Goal: Task Accomplishment & Management: Complete application form

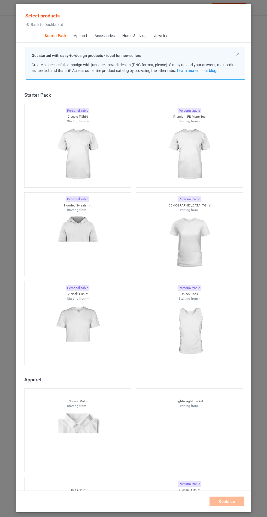
scroll to position [7, 0]
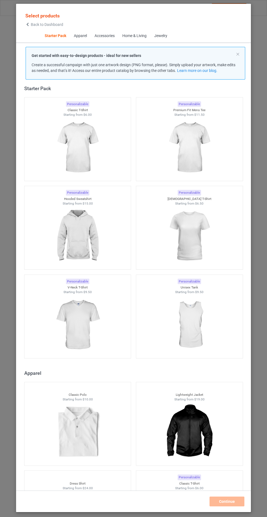
click at [90, 233] on img at bounding box center [77, 236] width 49 height 61
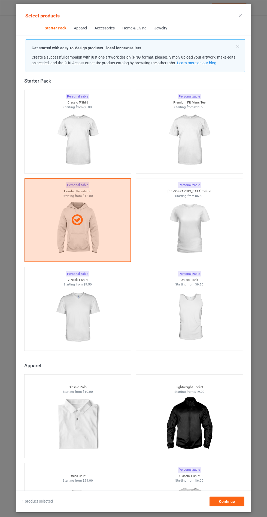
scroll to position [32, 0]
click at [238, 507] on div "Continue" at bounding box center [227, 502] width 35 height 10
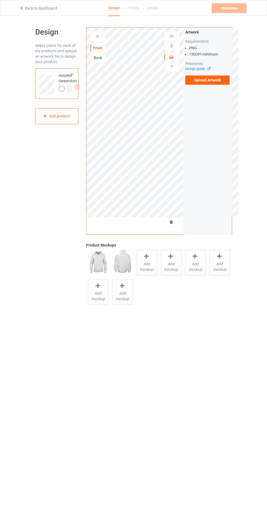
click at [146, 261] on span "Add mockup" at bounding box center [147, 266] width 20 height 11
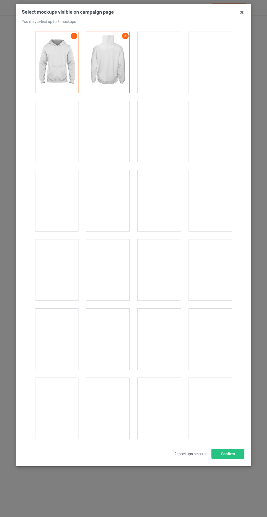
scroll to position [4398, 0]
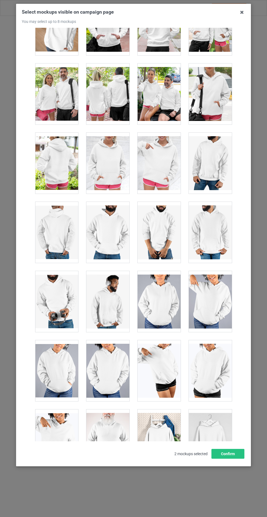
click at [94, 170] on div at bounding box center [107, 163] width 43 height 61
click at [238, 459] on button "Confirm" at bounding box center [227, 454] width 33 height 10
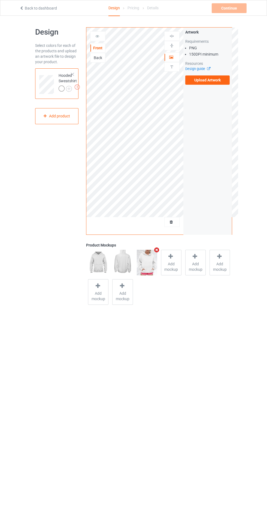
click at [217, 82] on label "Upload Artwork" at bounding box center [207, 79] width 45 height 9
click at [0, 0] on input "Upload Artwork" at bounding box center [0, 0] width 0 height 0
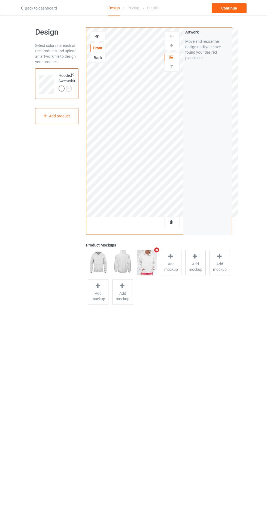
click at [0, 0] on img at bounding box center [0, 0] width 0 height 0
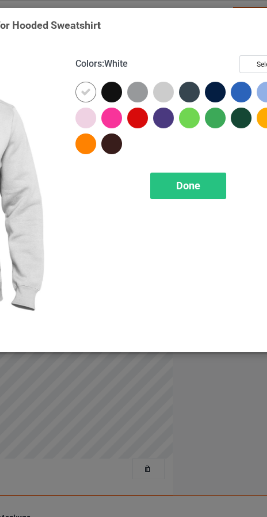
click at [155, 43] on div at bounding box center [155, 44] width 10 height 10
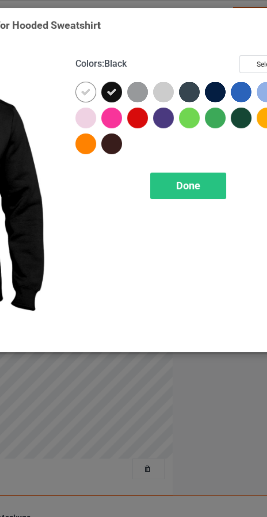
click at [167, 42] on div at bounding box center [167, 44] width 10 height 10
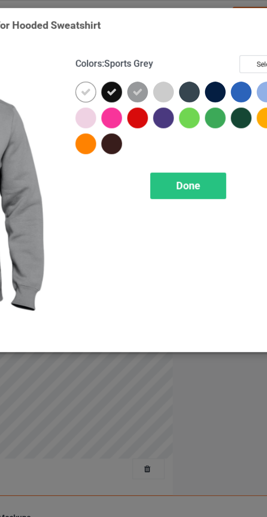
click at [204, 43] on div at bounding box center [204, 44] width 10 height 10
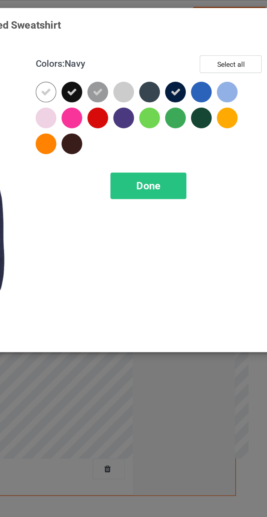
click at [219, 45] on div at bounding box center [216, 44] width 10 height 10
click at [225, 44] on div at bounding box center [228, 44] width 10 height 10
click at [180, 56] on div at bounding box center [179, 56] width 10 height 10
click at [193, 44] on div at bounding box center [191, 44] width 10 height 10
click at [192, 89] on span "Done" at bounding box center [190, 88] width 11 height 6
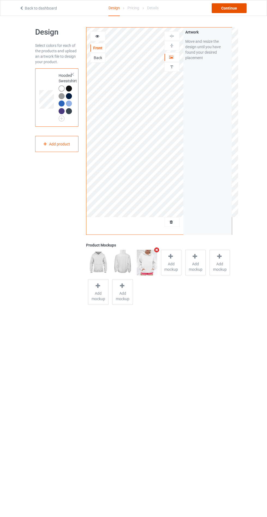
click at [235, 3] on div "Continue" at bounding box center [229, 8] width 35 height 10
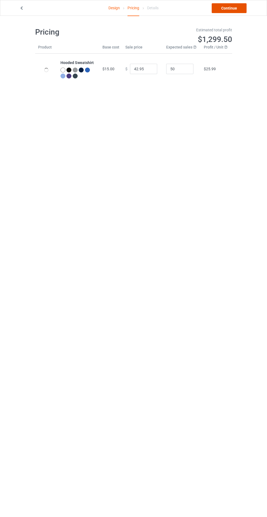
click at [235, 3] on link "Continue" at bounding box center [229, 8] width 35 height 10
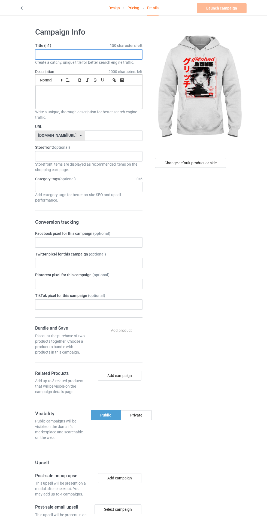
click at [119, 54] on input "text" at bounding box center [88, 54] width 107 height 10
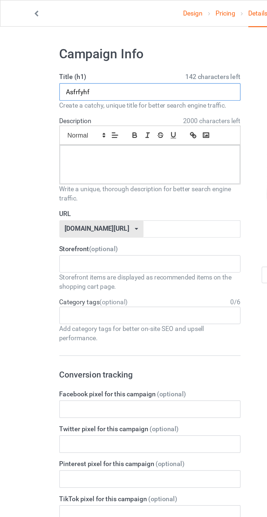
type input "Asfrfyhf"
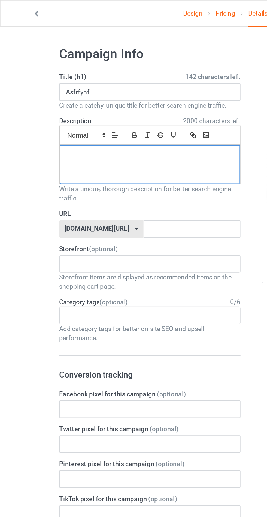
click at [101, 91] on p at bounding box center [89, 92] width 98 height 5
click at [113, 135] on input "text" at bounding box center [113, 136] width 57 height 10
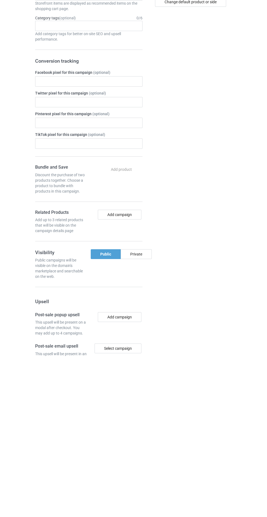
type input "Dgggfgg"
click at [141, 418] on div "Private" at bounding box center [136, 415] width 31 height 10
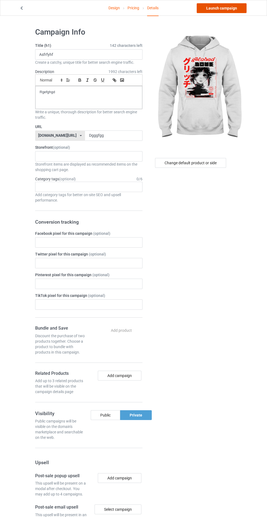
click at [238, 6] on link "Launch campaign" at bounding box center [222, 8] width 50 height 10
